Goal: Task Accomplishment & Management: Use online tool/utility

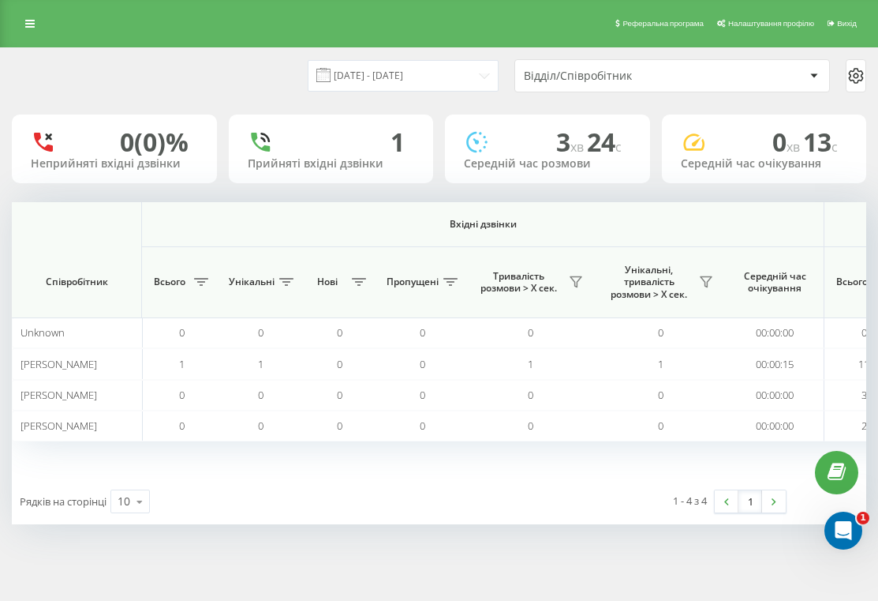
scroll to position [0, 1267]
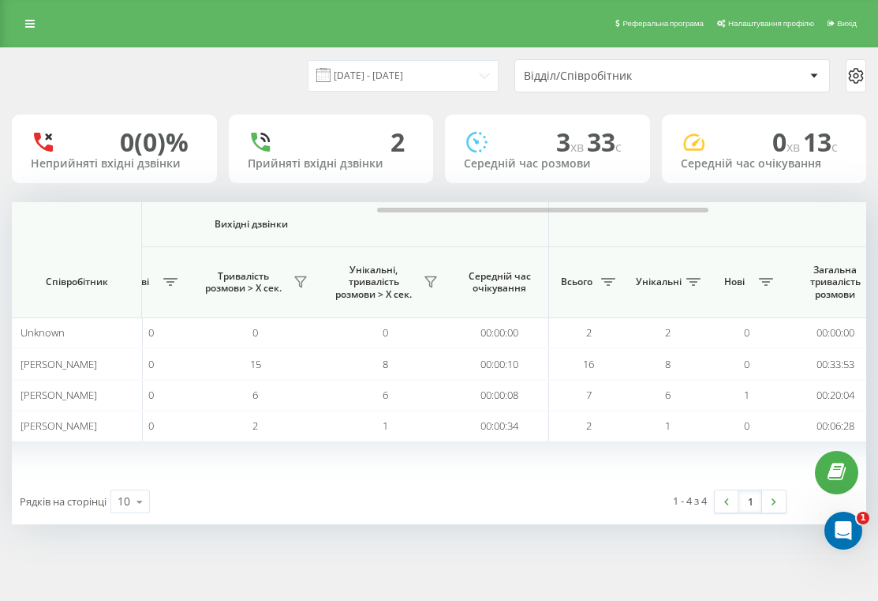
scroll to position [0, 1347]
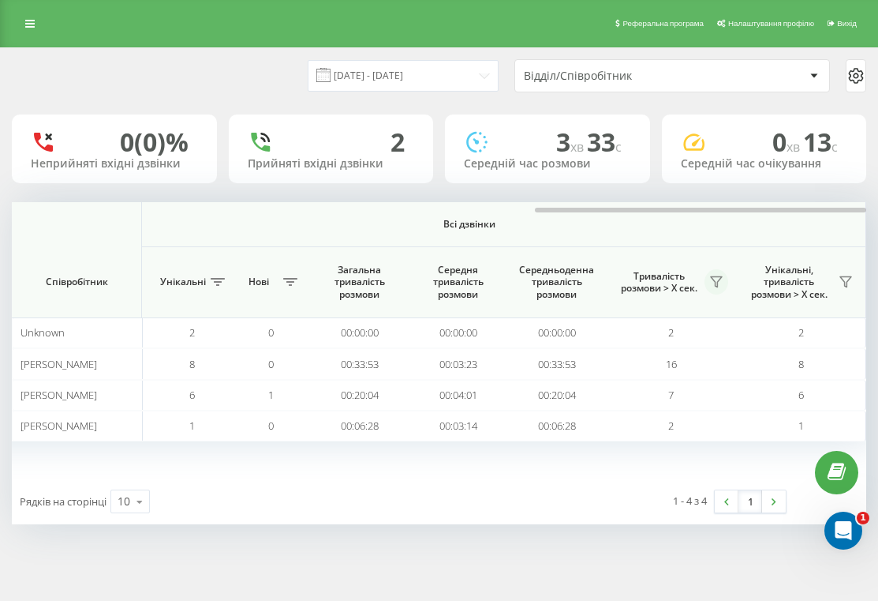
click at [714, 281] on icon at bounding box center [716, 281] width 13 height 13
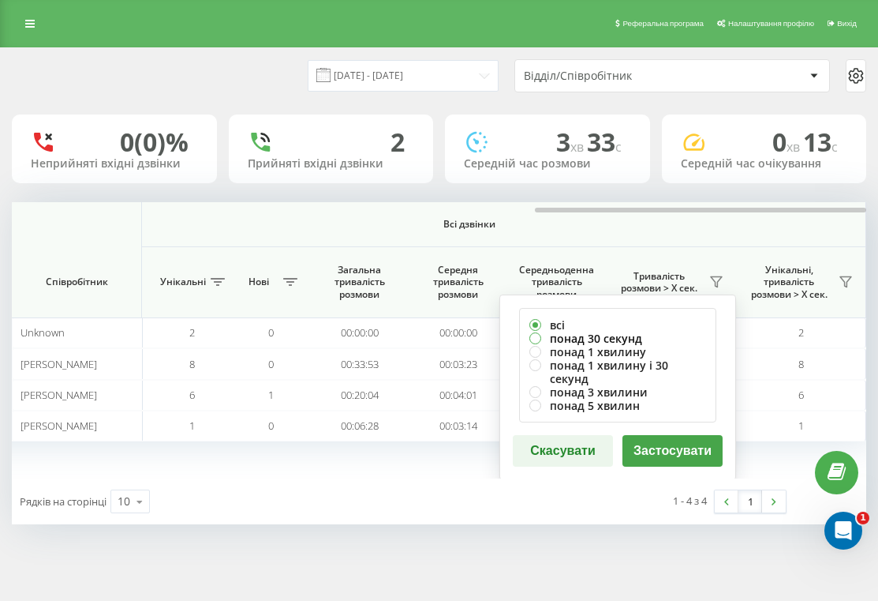
click at [604, 340] on label "понад 30 секунд" at bounding box center [618, 337] width 177 height 13
radio input "true"
click at [673, 443] on button "Застосувати" at bounding box center [673, 451] width 100 height 32
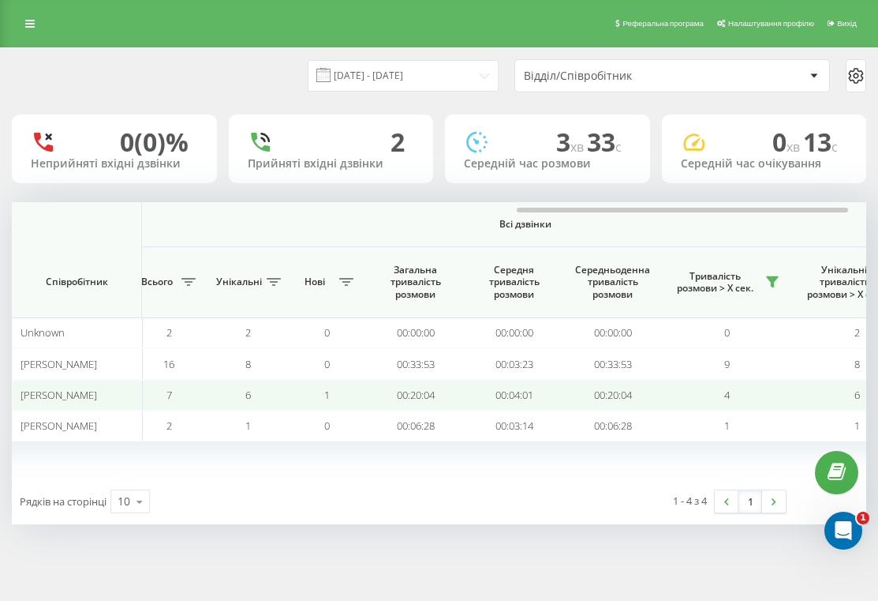
scroll to position [0, 1286]
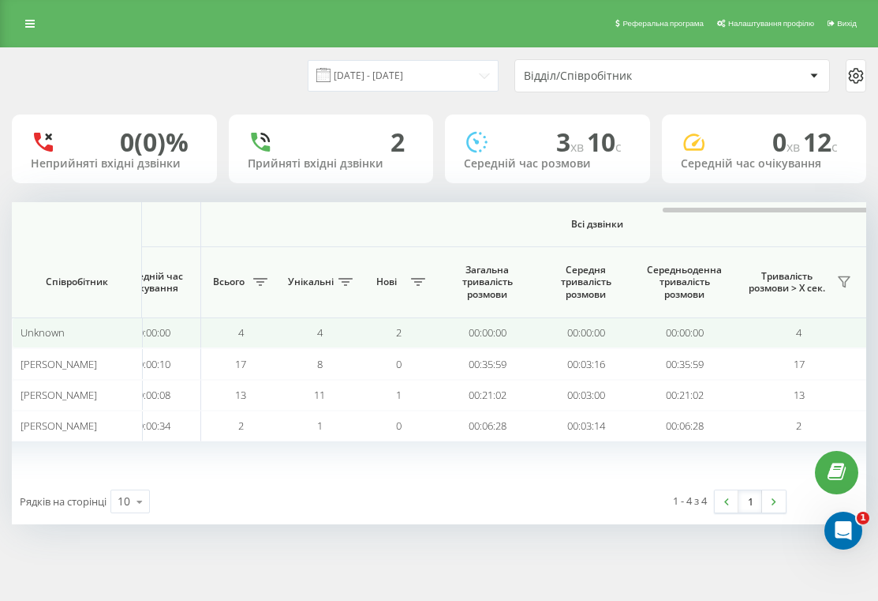
scroll to position [0, 1347]
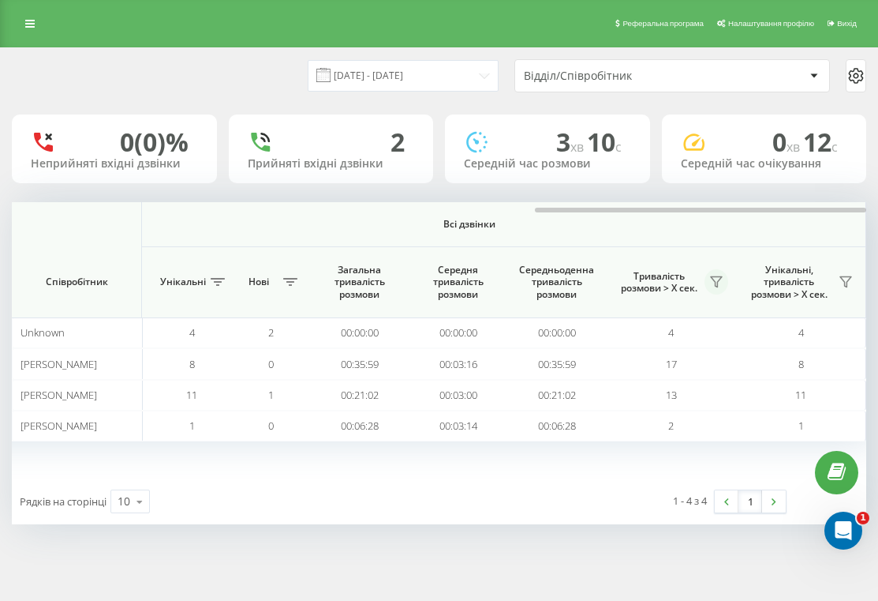
click at [718, 278] on icon at bounding box center [716, 281] width 13 height 13
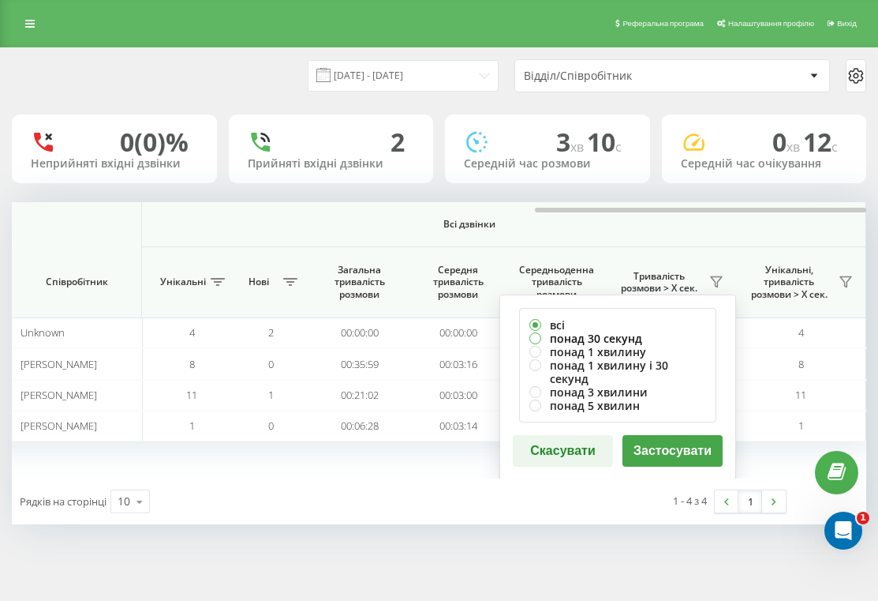
click at [631, 333] on label "понад 30 секунд" at bounding box center [618, 337] width 177 height 13
radio input "true"
click at [670, 435] on button "Застосувати" at bounding box center [673, 451] width 100 height 32
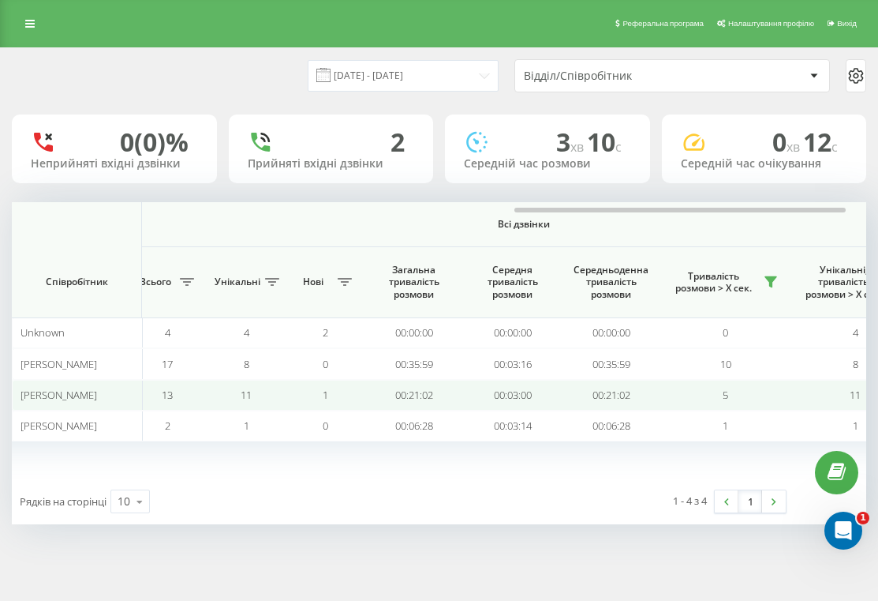
scroll to position [0, 1293]
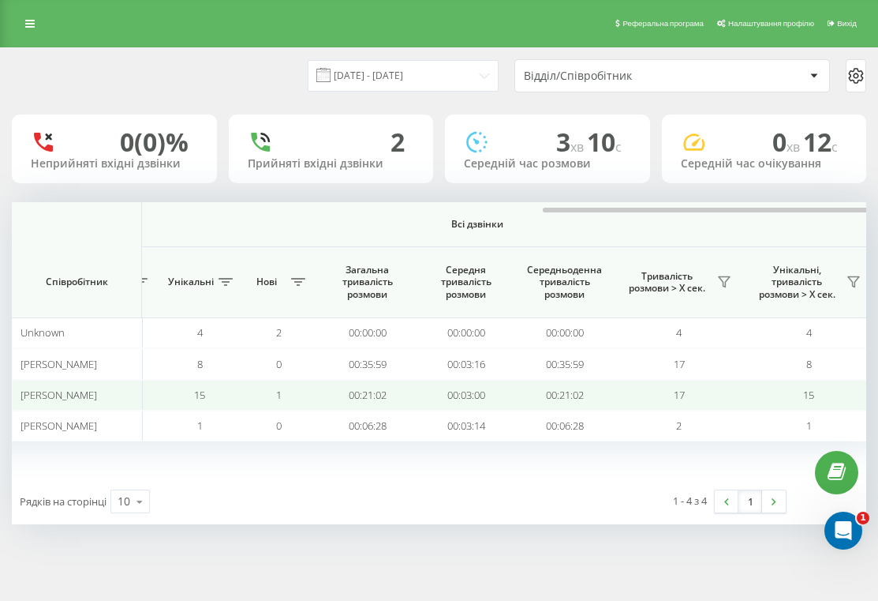
scroll to position [0, 1347]
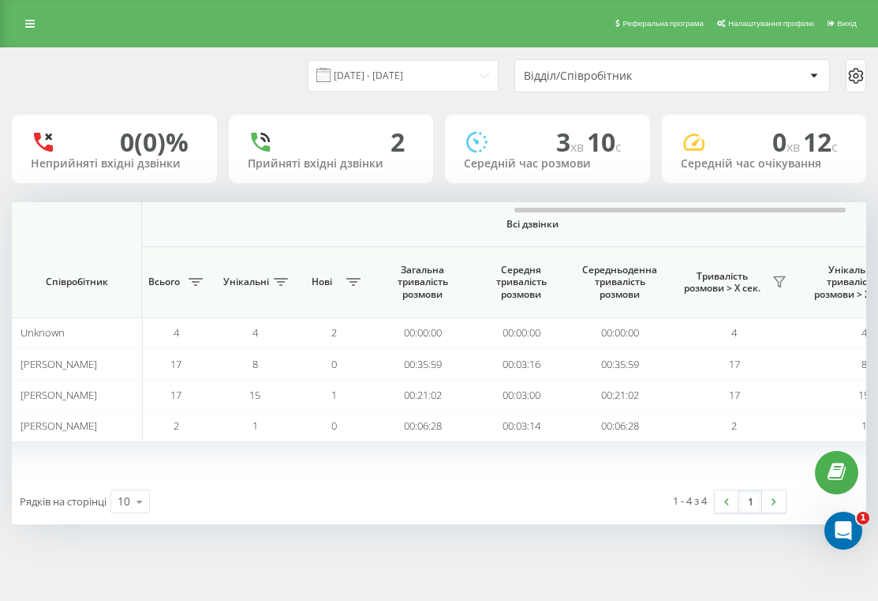
scroll to position [0, 1347]
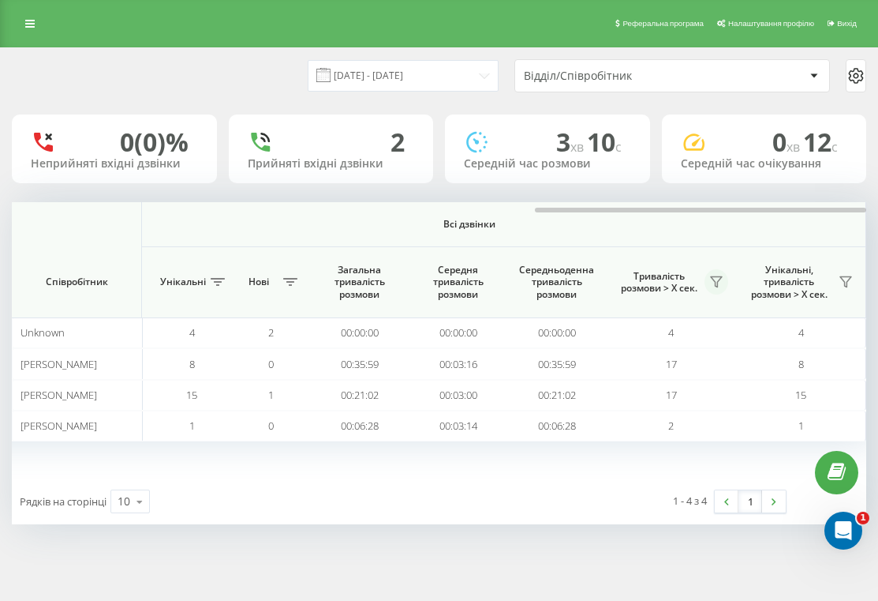
click at [720, 279] on icon at bounding box center [716, 282] width 11 height 10
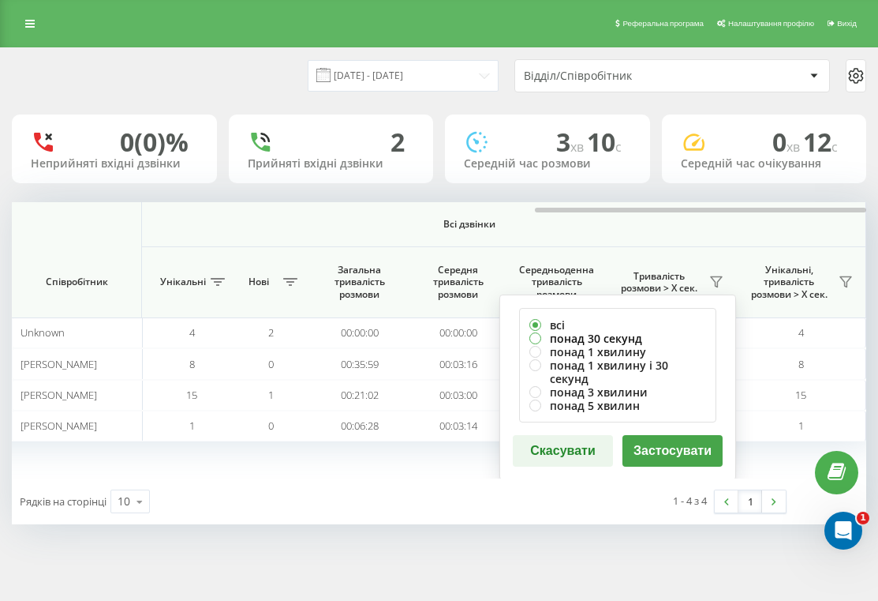
click at [623, 334] on label "понад 30 секунд" at bounding box center [618, 337] width 177 height 13
radio input "true"
click at [683, 435] on button "Застосувати" at bounding box center [673, 451] width 100 height 32
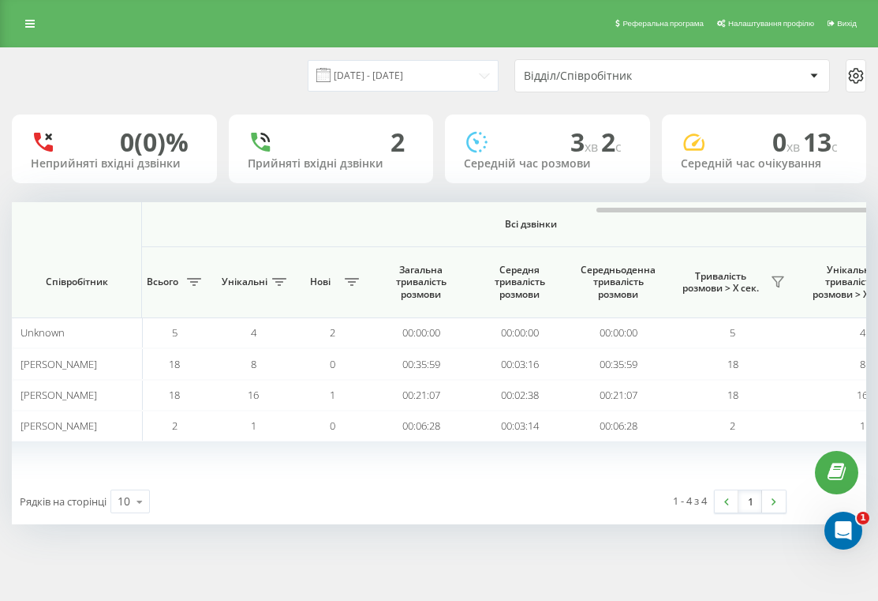
scroll to position [0, 1347]
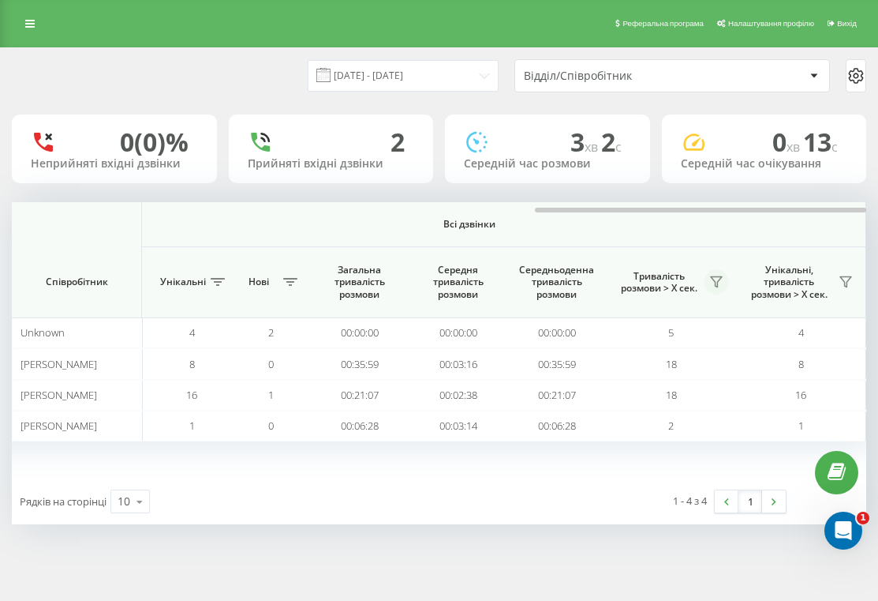
click at [719, 283] on icon at bounding box center [716, 281] width 13 height 13
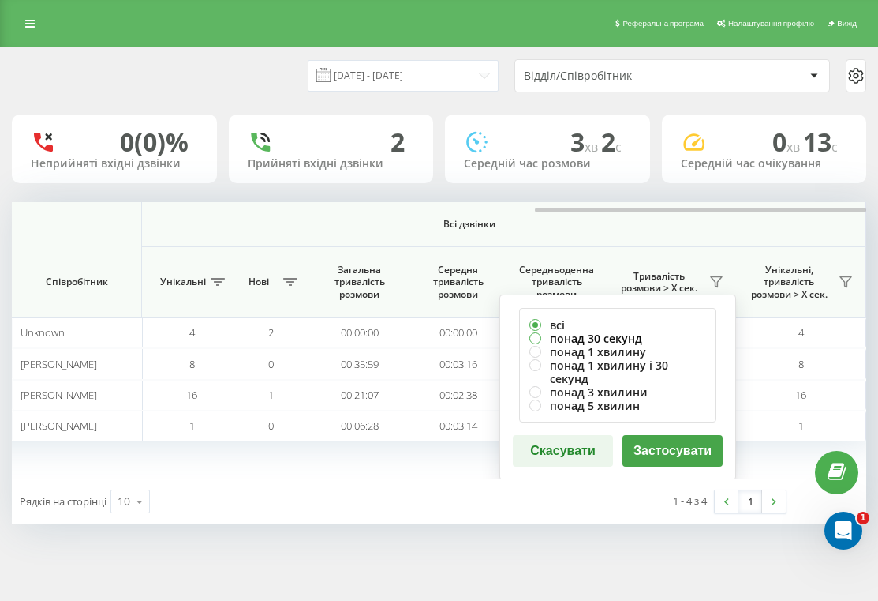
click at [630, 334] on label "понад 30 секунд" at bounding box center [618, 337] width 177 height 13
radio input "true"
click at [647, 441] on button "Застосувати" at bounding box center [673, 451] width 100 height 32
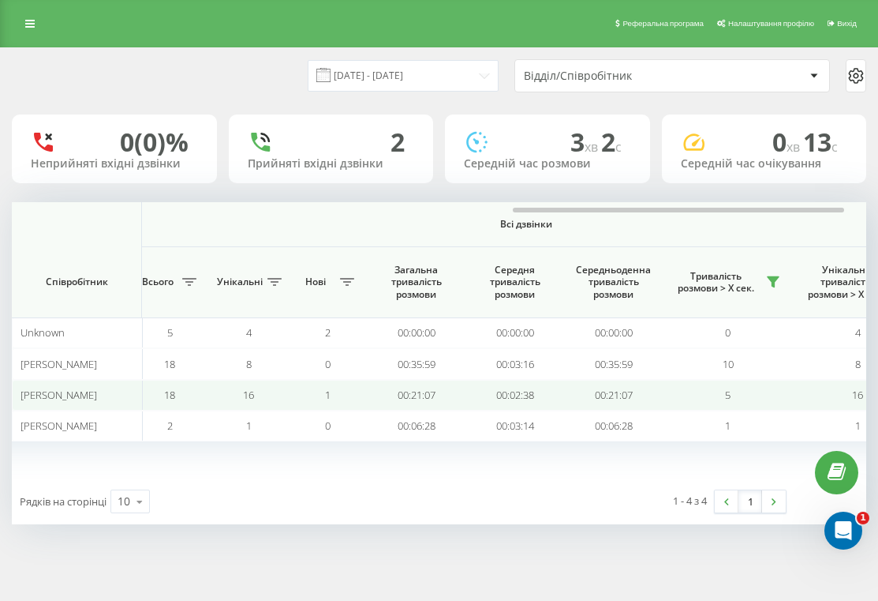
scroll to position [0, 1346]
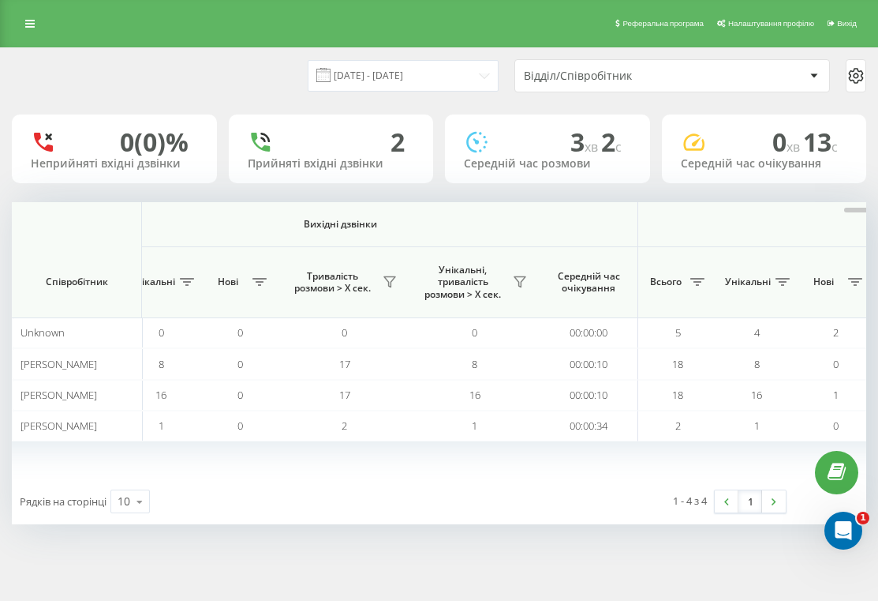
scroll to position [0, 1347]
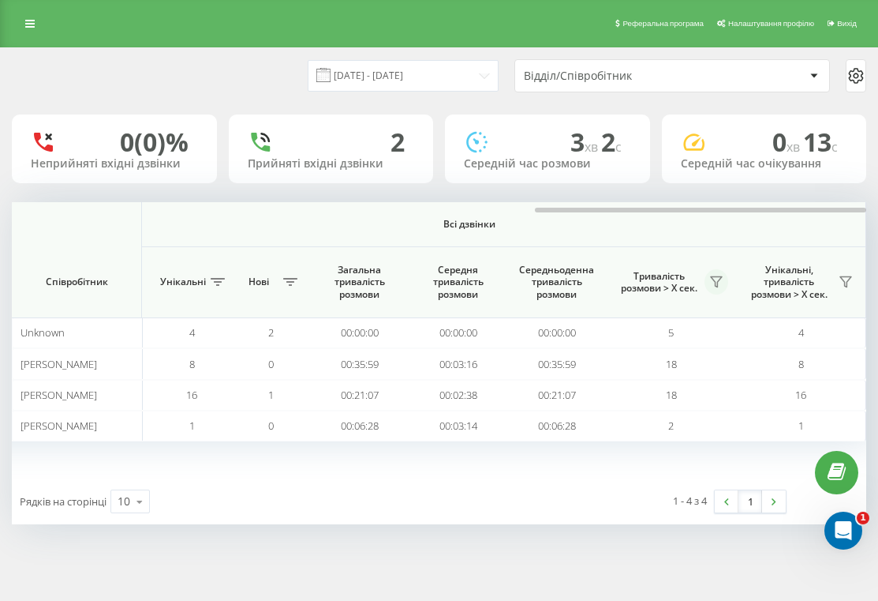
click at [727, 283] on button at bounding box center [717, 281] width 24 height 25
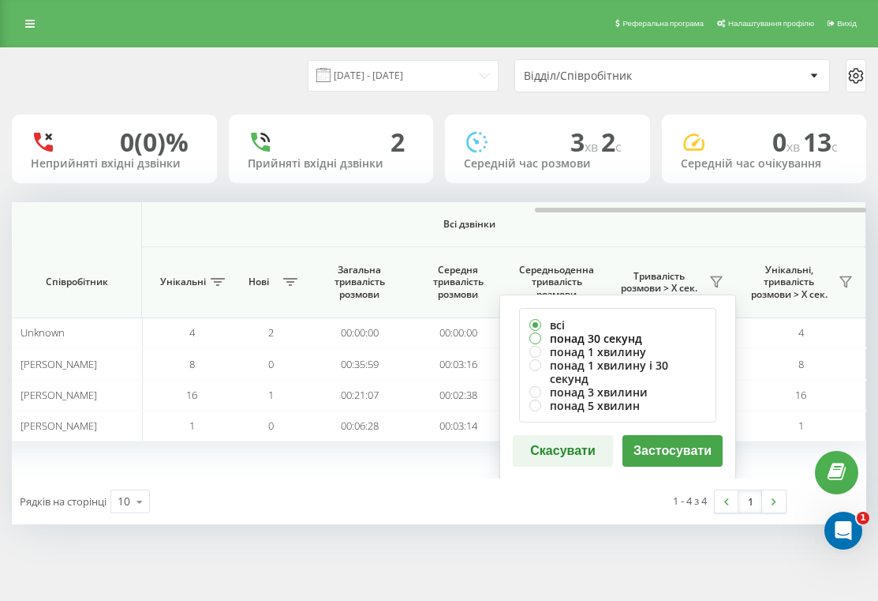
click at [665, 331] on label "понад 30 секунд" at bounding box center [618, 337] width 177 height 13
radio input "true"
click at [668, 435] on button "Застосувати" at bounding box center [673, 451] width 100 height 32
